Goal: Task Accomplishment & Management: Use online tool/utility

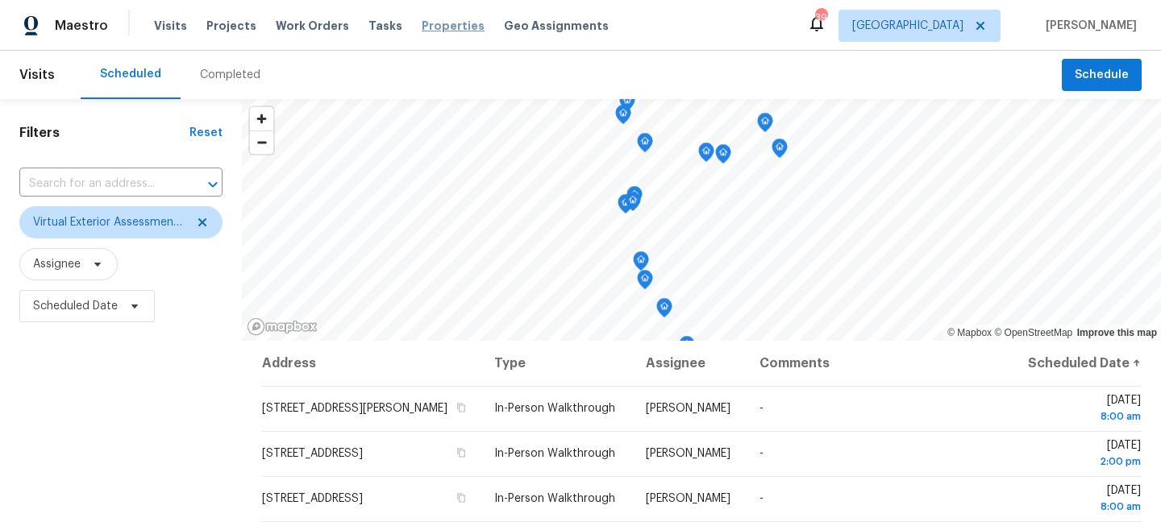
scroll to position [148, 0]
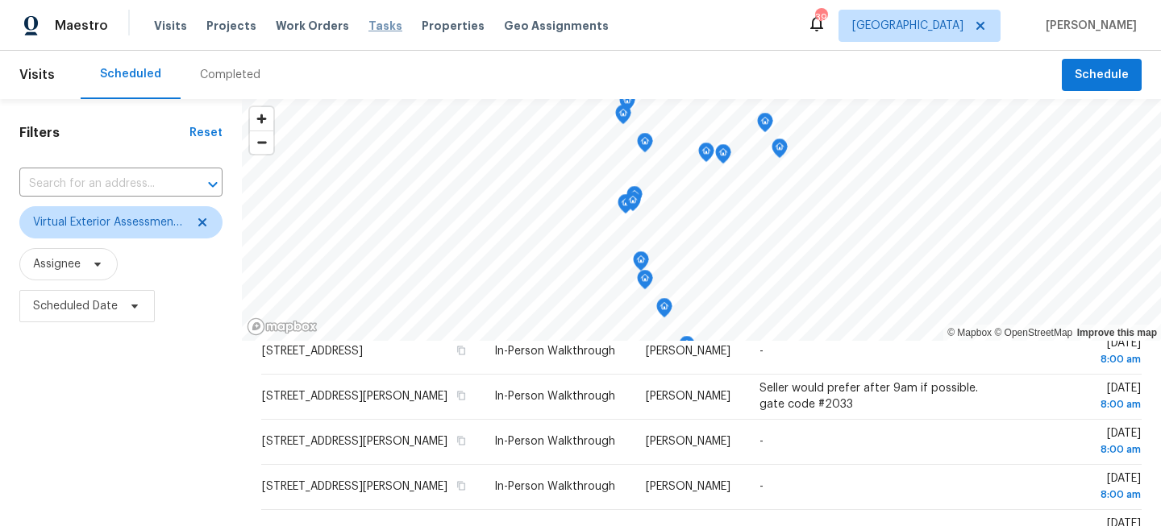
click at [368, 28] on span "Tasks" at bounding box center [385, 25] width 34 height 11
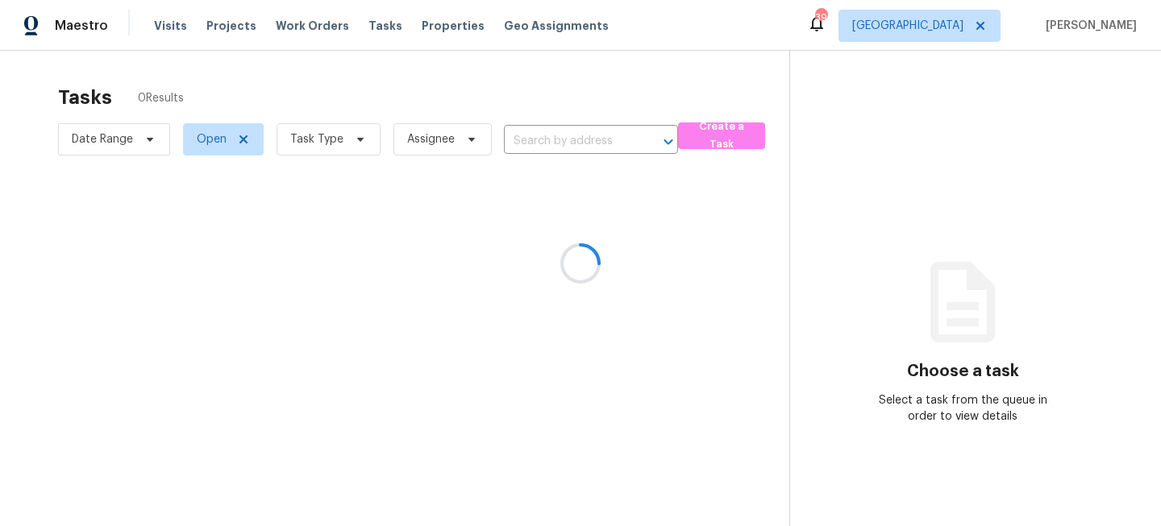
click at [330, 142] on div at bounding box center [580, 263] width 1161 height 526
click at [302, 146] on div at bounding box center [580, 263] width 1161 height 526
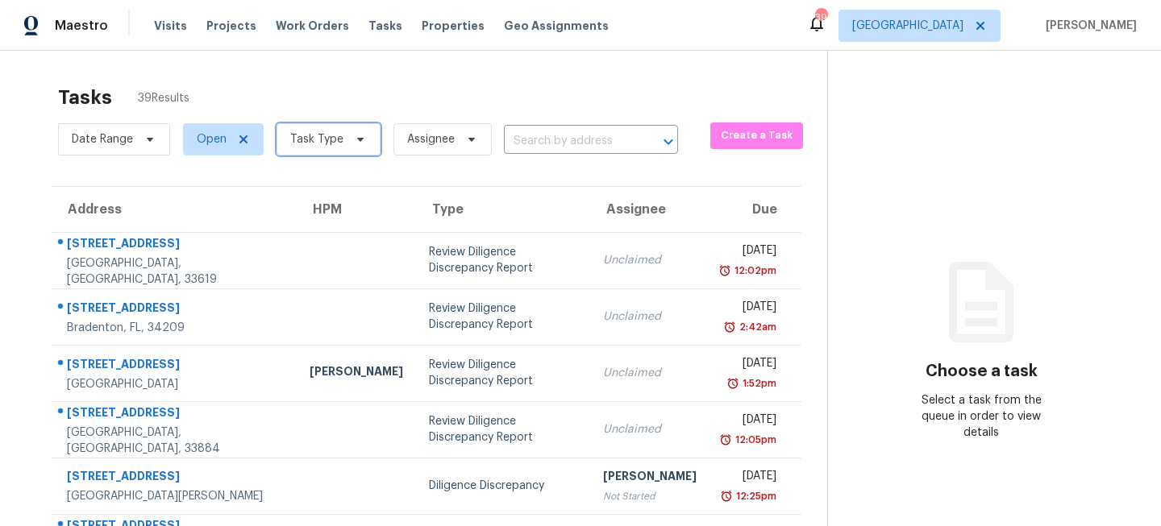
click at [313, 143] on span "Task Type" at bounding box center [316, 139] width 53 height 16
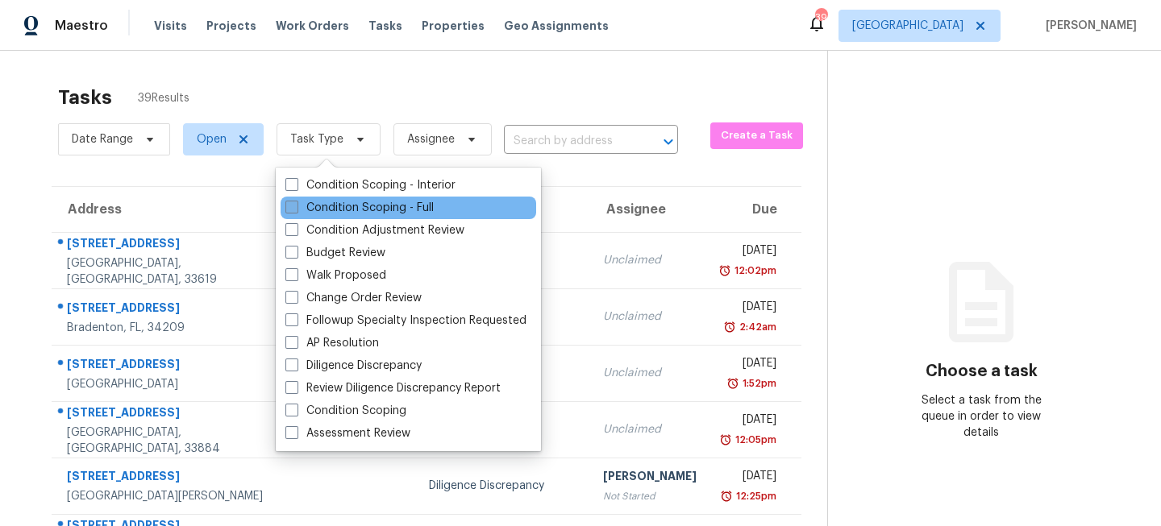
click at [309, 204] on label "Condition Scoping - Full" at bounding box center [359, 208] width 148 height 16
click at [296, 204] on input "Condition Scoping - Full" at bounding box center [290, 205] width 10 height 10
checkbox input "true"
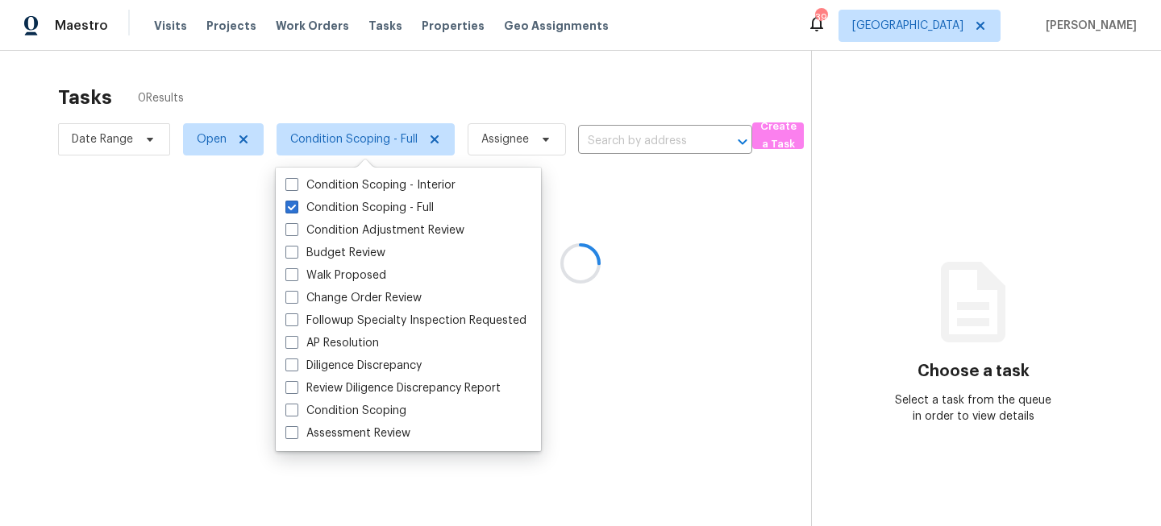
click at [408, 111] on div at bounding box center [580, 263] width 1161 height 526
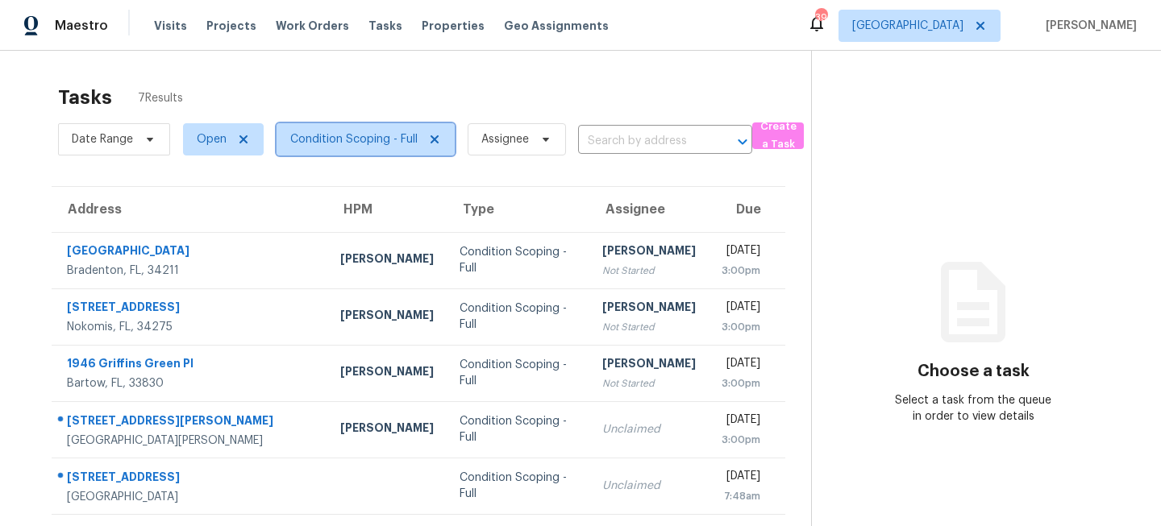
click at [359, 139] on span "Condition Scoping - Full" at bounding box center [353, 139] width 127 height 16
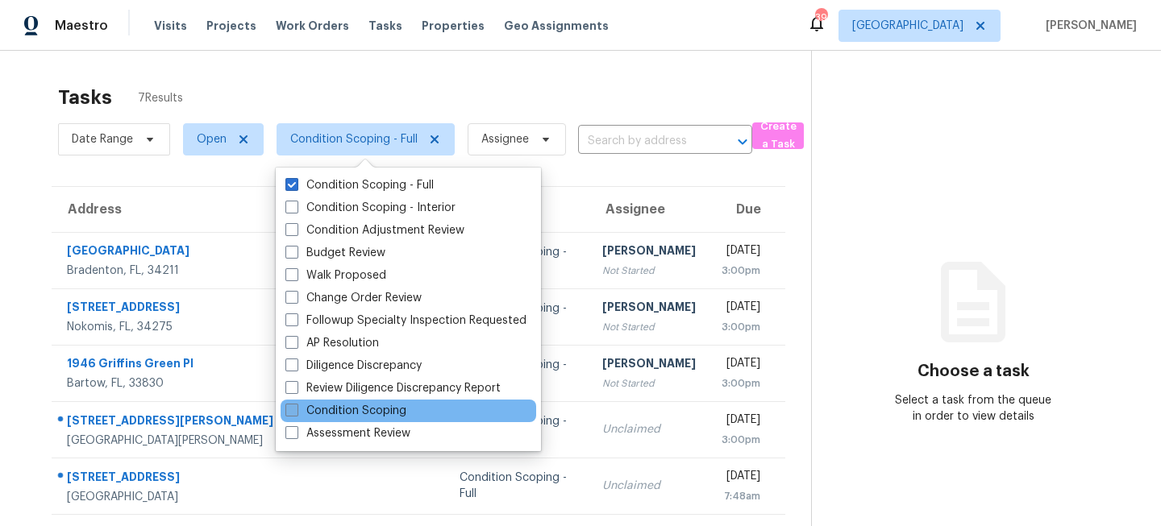
click at [344, 409] on label "Condition Scoping" at bounding box center [345, 411] width 121 height 16
click at [296, 409] on input "Condition Scoping" at bounding box center [290, 408] width 10 height 10
checkbox input "true"
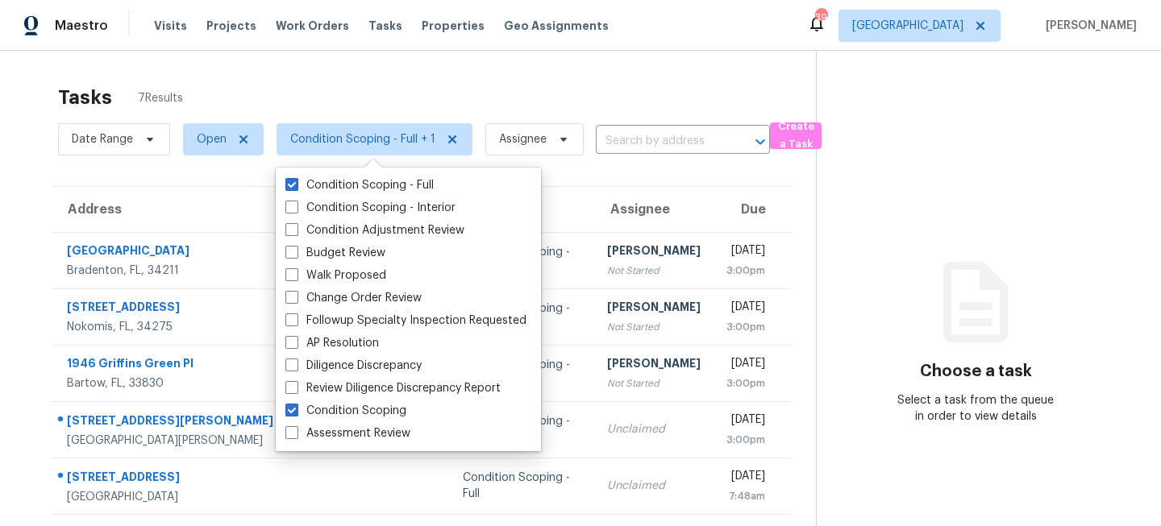
click at [384, 89] on div "Tasks 7 Results" at bounding box center [437, 98] width 758 height 42
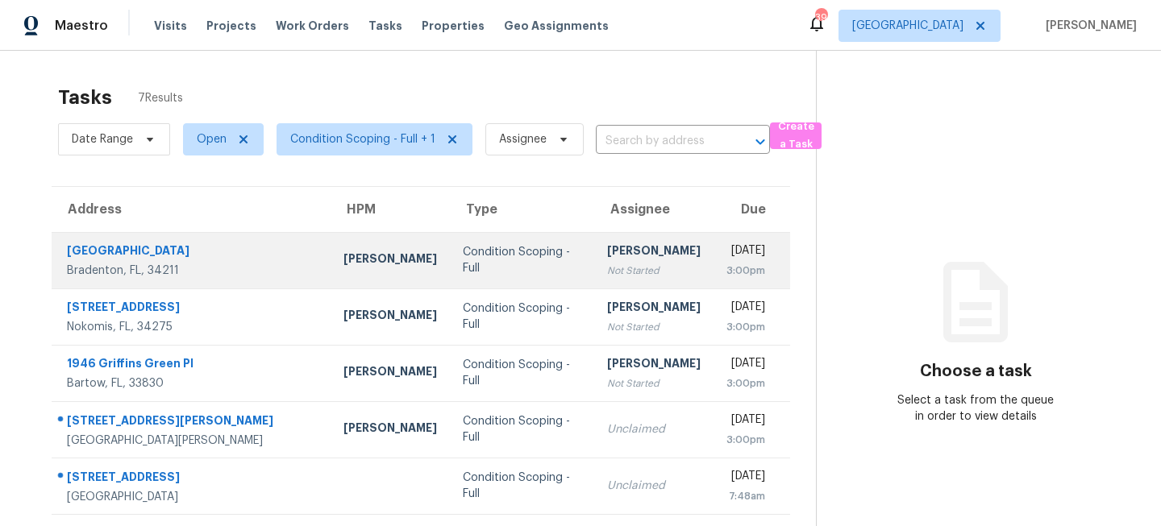
click at [362, 266] on td "[PERSON_NAME]" at bounding box center [389, 260] width 119 height 56
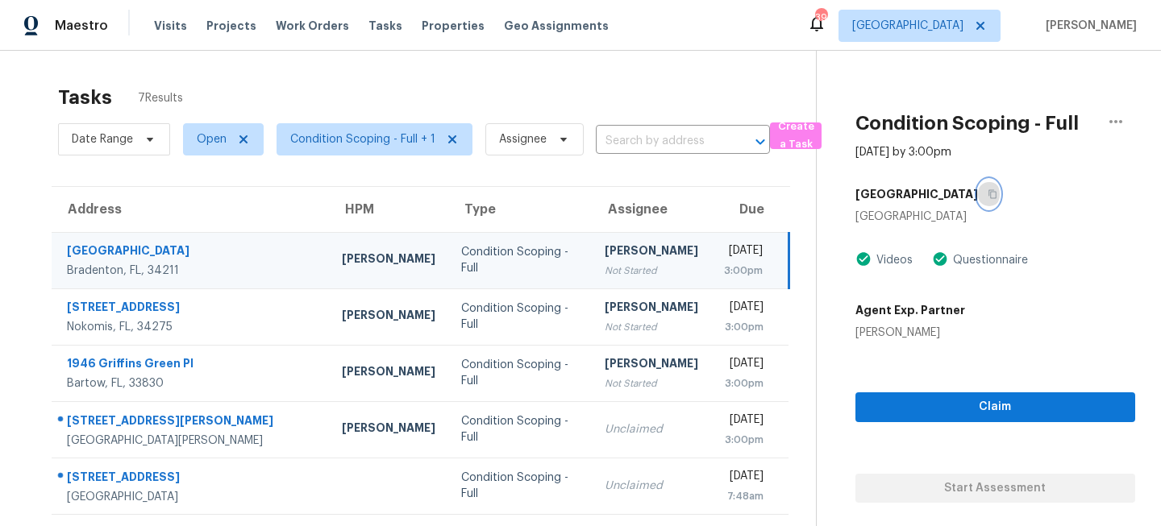
click at [997, 189] on icon "button" at bounding box center [992, 194] width 10 height 10
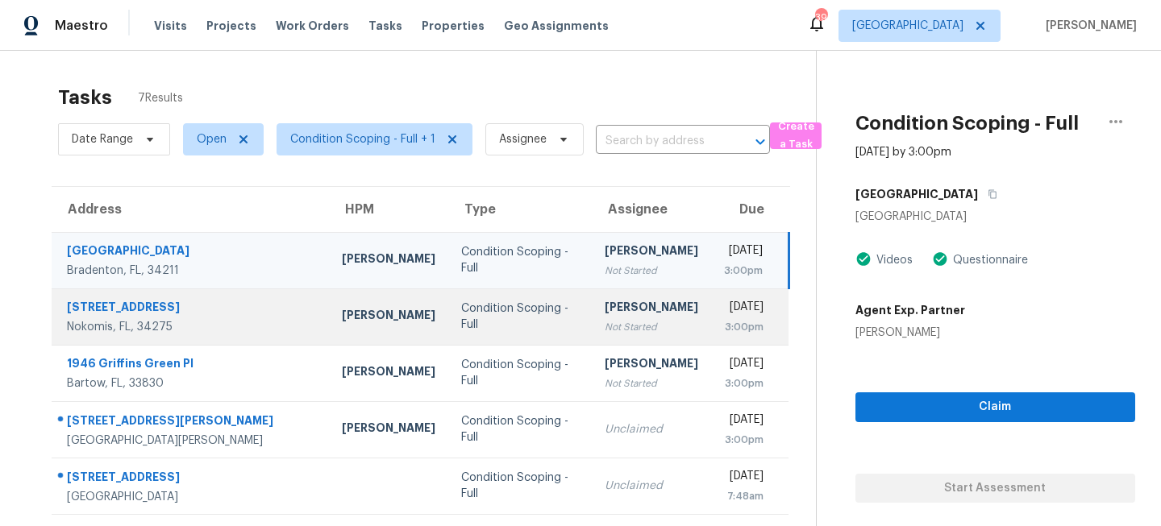
click at [459, 306] on td "Condition Scoping - Full" at bounding box center [519, 317] width 143 height 56
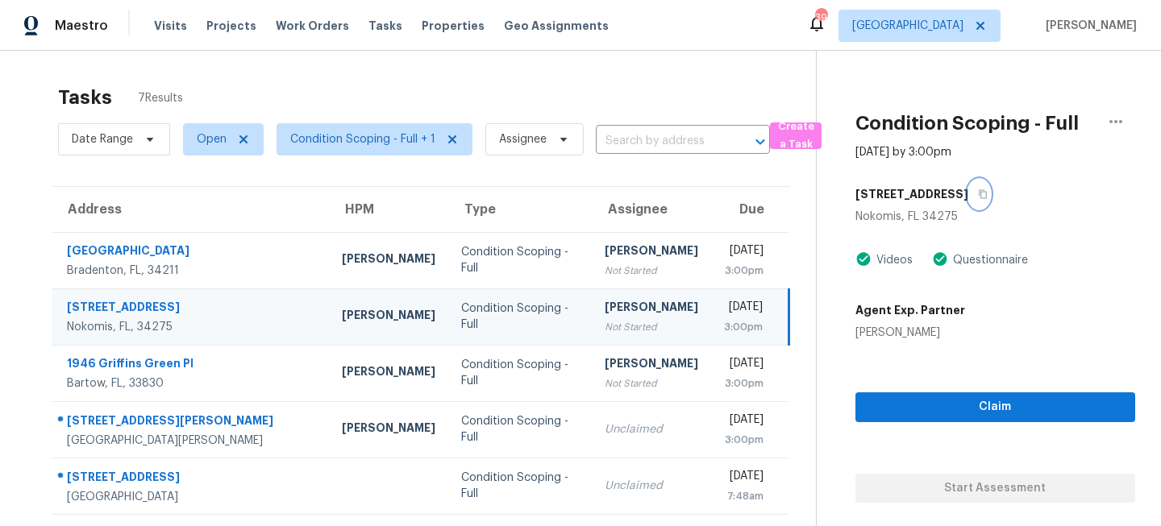
click at [978, 193] on icon "button" at bounding box center [983, 194] width 10 height 10
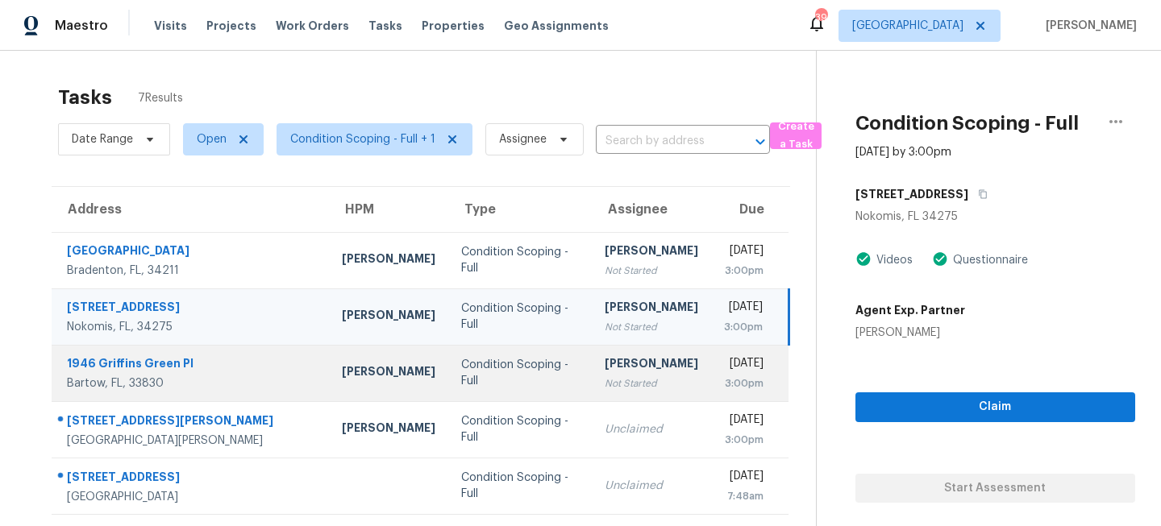
click at [605, 385] on div "Not Started" at bounding box center [652, 384] width 94 height 16
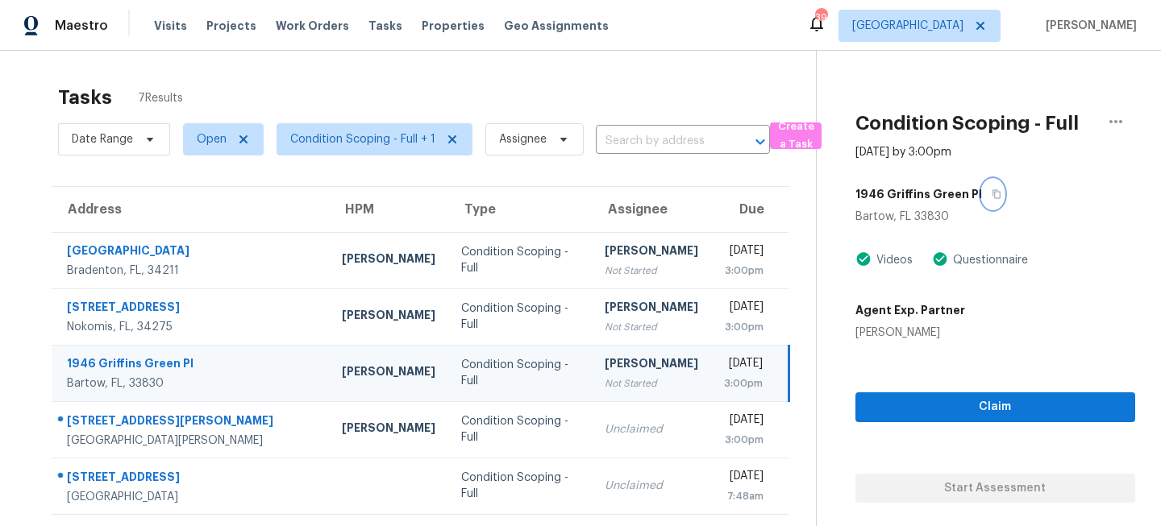
click at [982, 193] on button "button" at bounding box center [993, 194] width 22 height 29
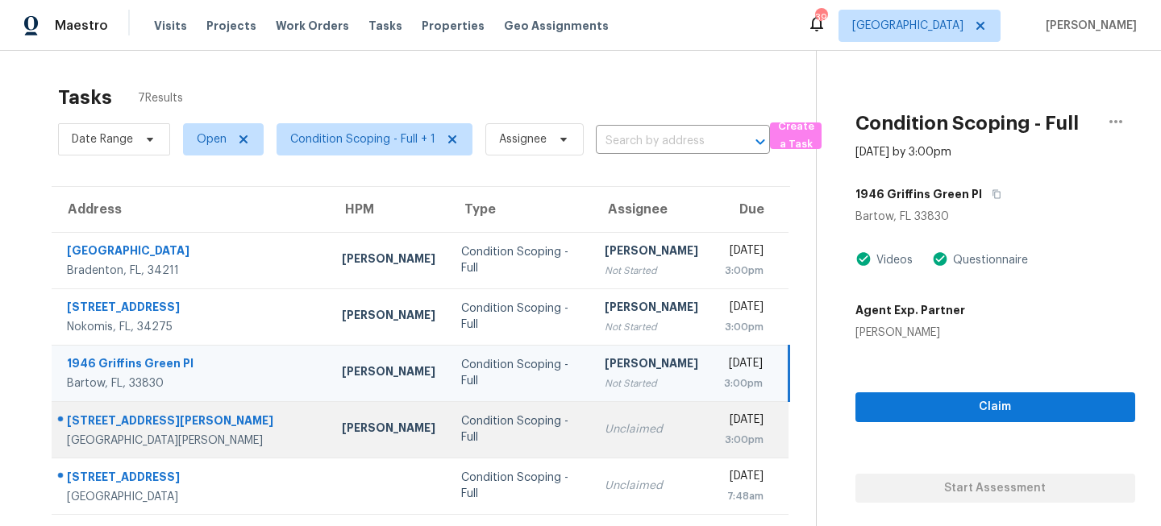
click at [462, 419] on td "Condition Scoping - Full" at bounding box center [519, 429] width 143 height 56
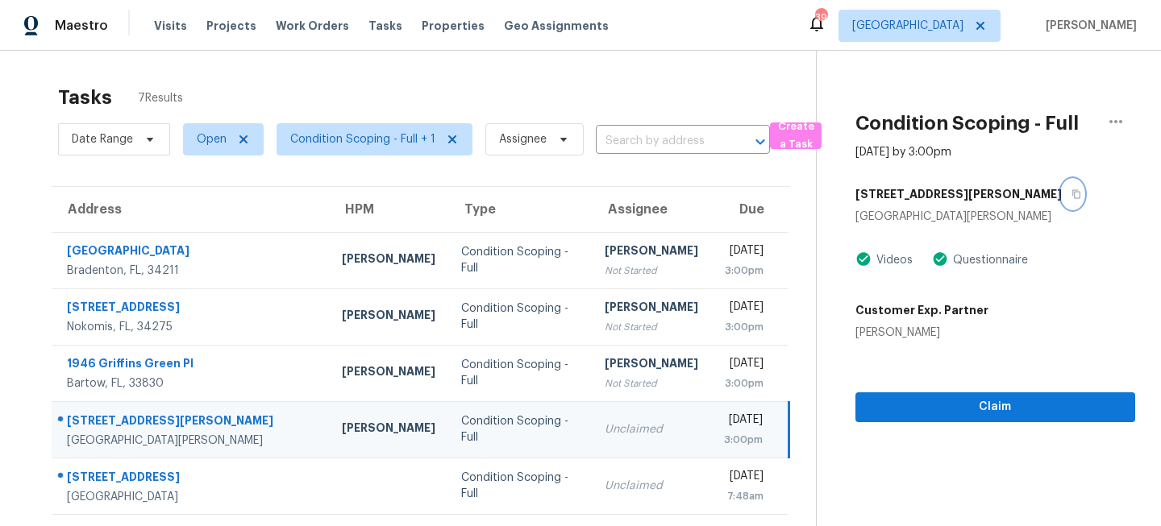
click at [1072, 192] on icon "button" at bounding box center [1076, 194] width 8 height 9
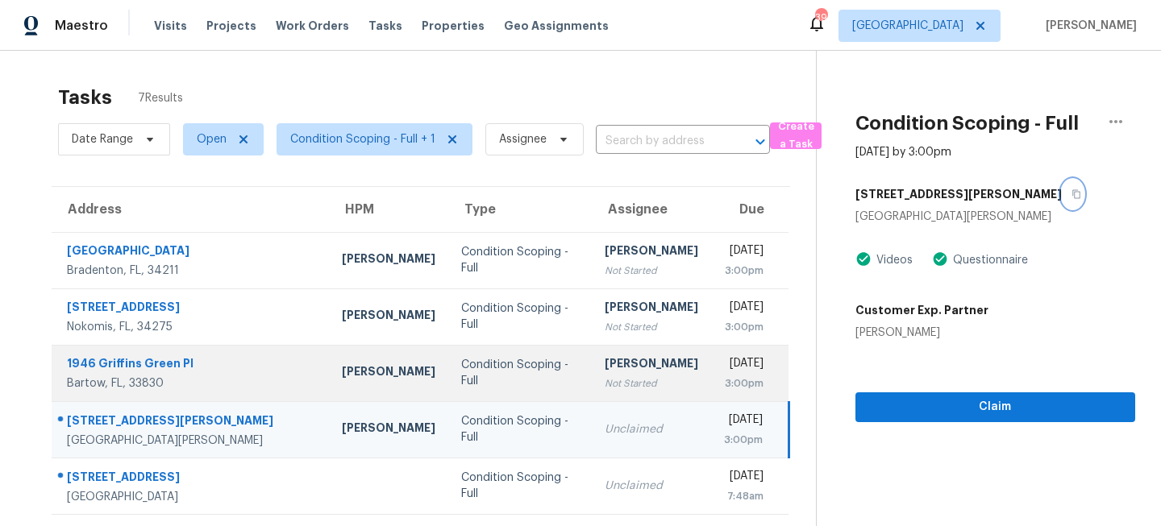
scroll to position [114, 0]
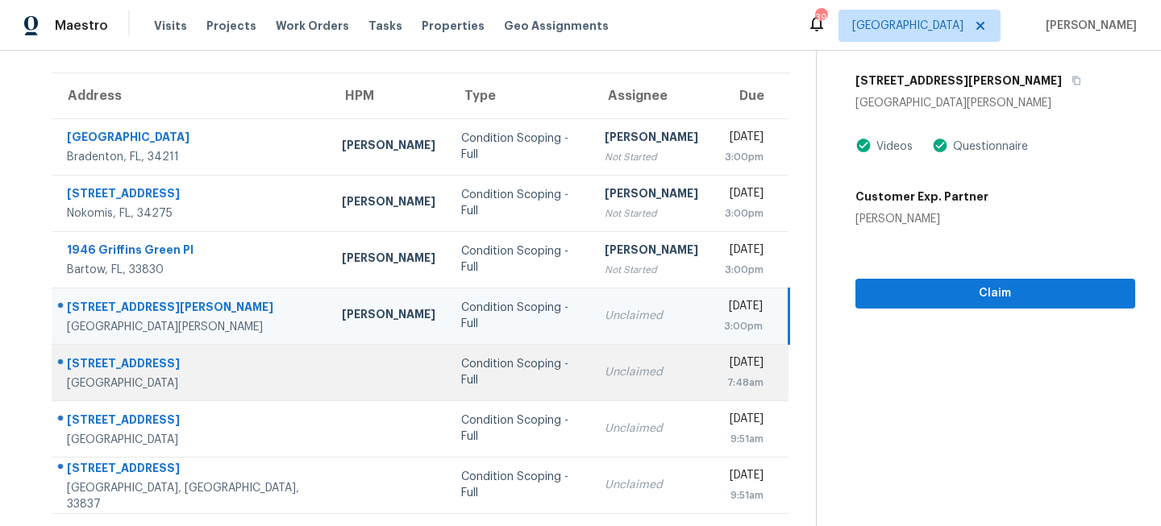
click at [516, 365] on td "Condition Scoping - Full" at bounding box center [519, 372] width 143 height 56
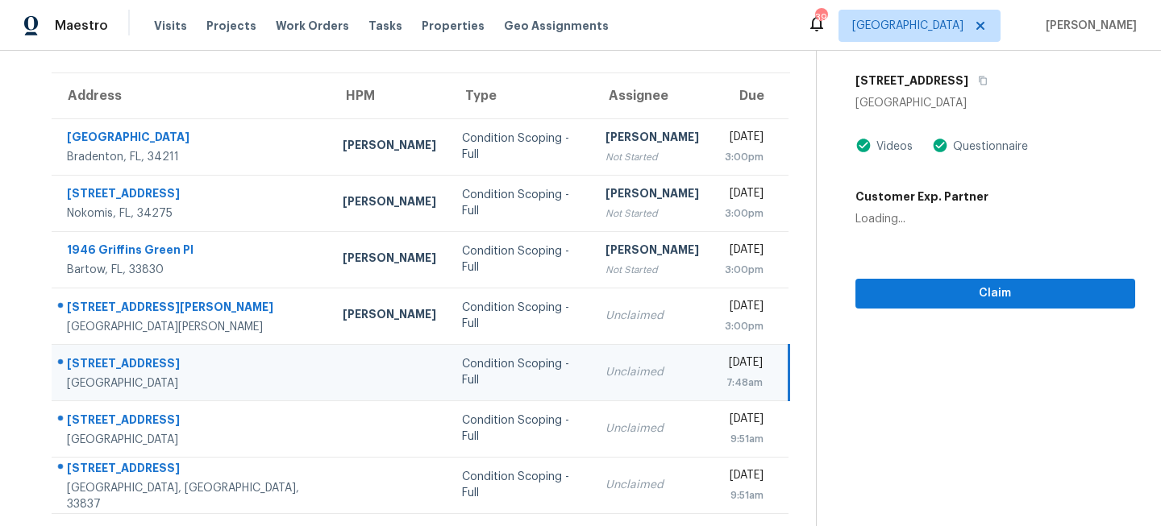
scroll to position [0, 0]
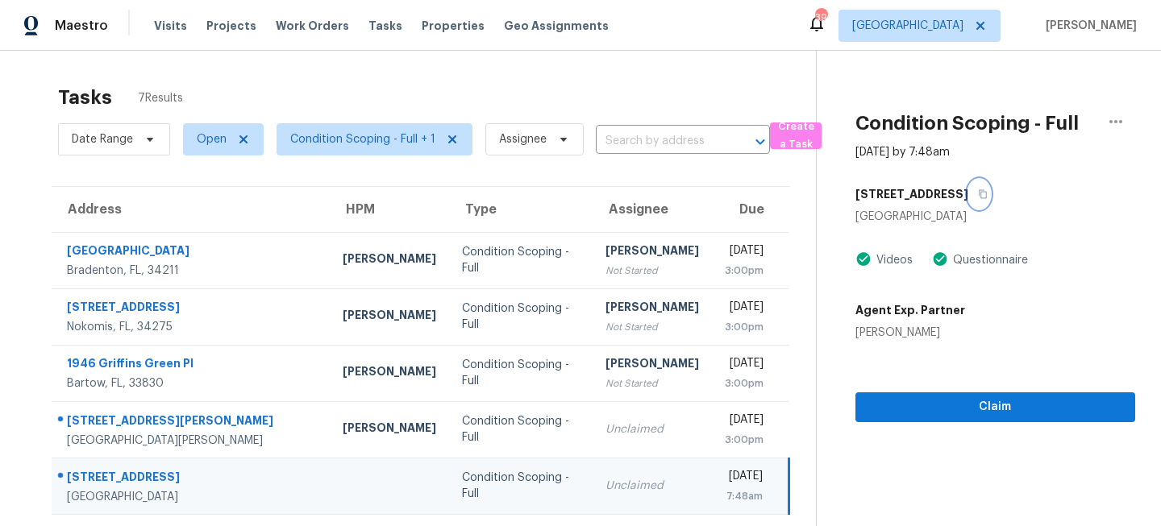
click at [980, 192] on icon "button" at bounding box center [983, 194] width 8 height 9
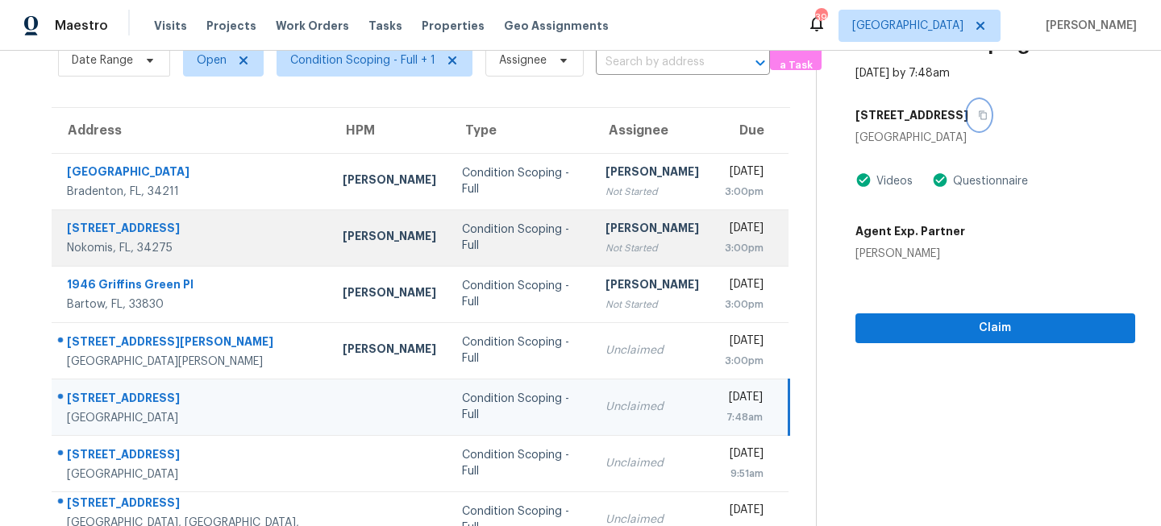
scroll to position [114, 0]
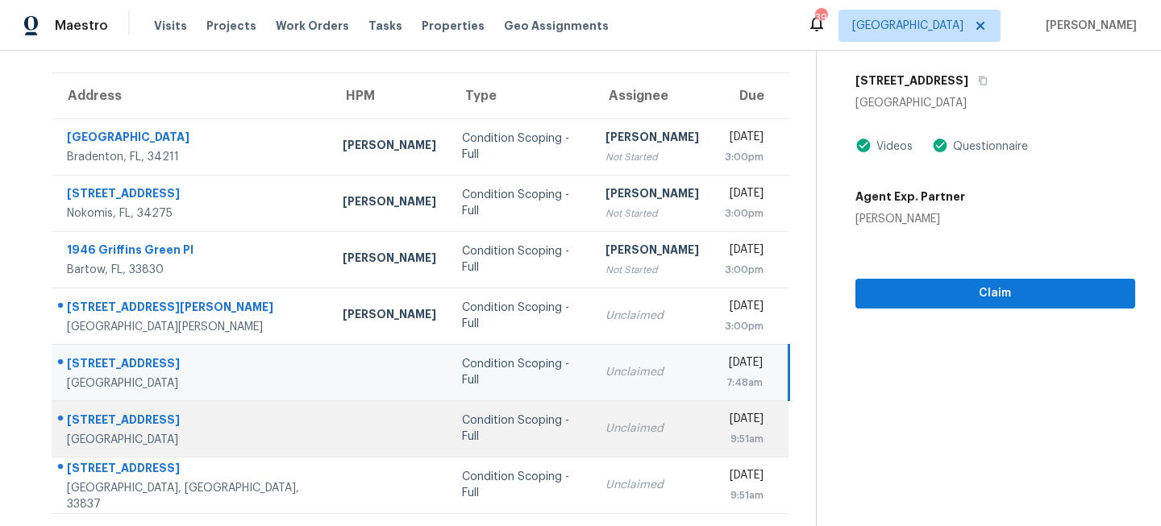
click at [508, 426] on div "Condition Scoping - Full" at bounding box center [521, 429] width 118 height 32
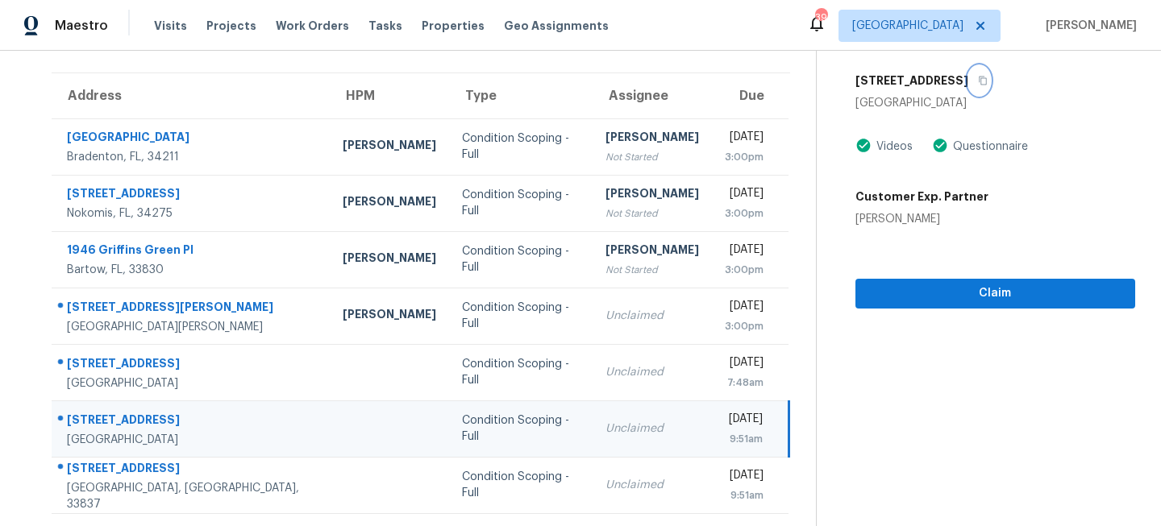
click at [978, 83] on icon "button" at bounding box center [983, 81] width 10 height 10
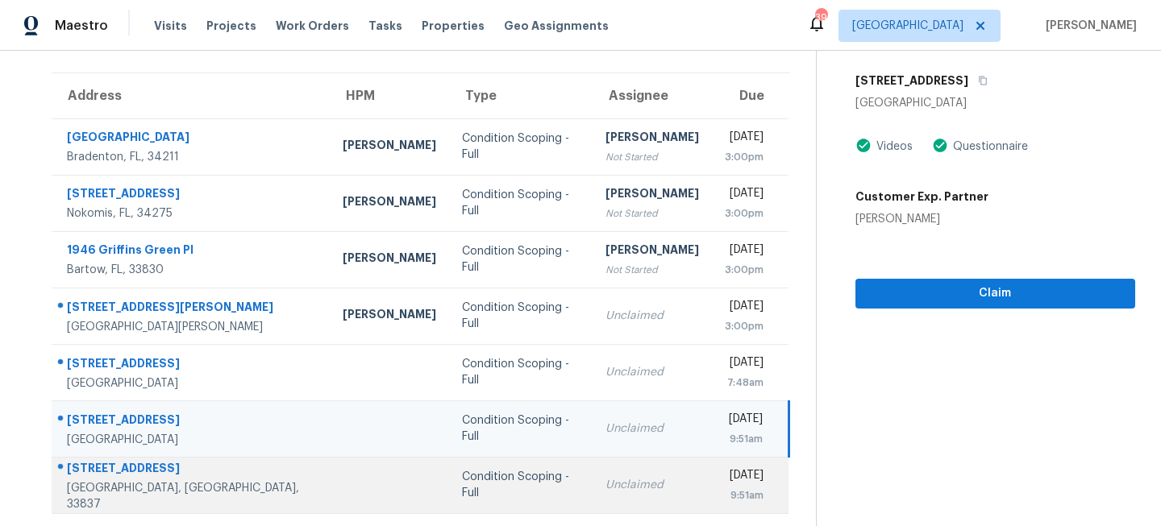
click at [605, 491] on div "Unclaimed" at bounding box center [652, 485] width 94 height 16
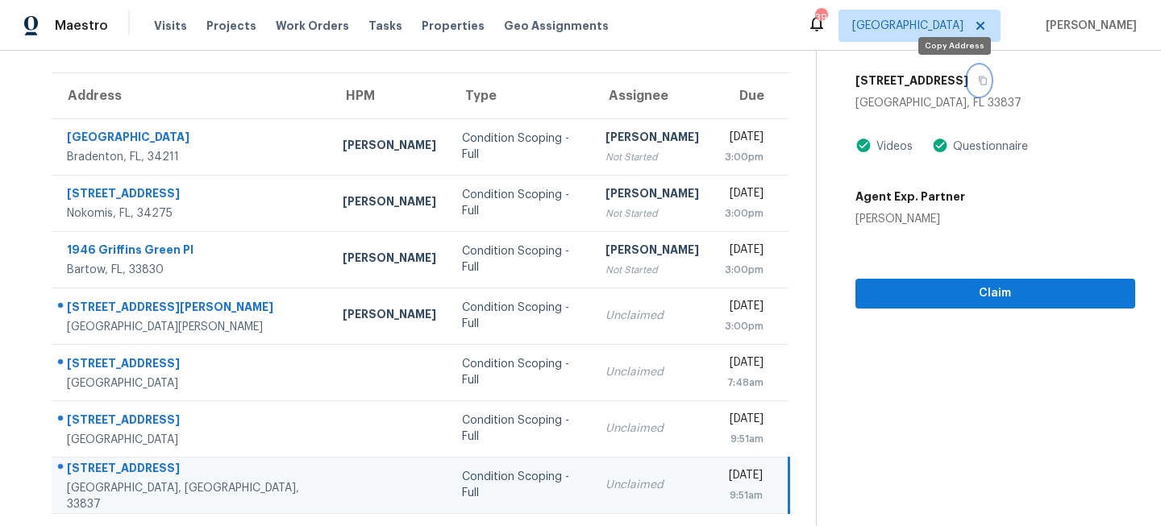
click at [978, 81] on icon "button" at bounding box center [983, 81] width 10 height 10
